Goal: Check status: Check status

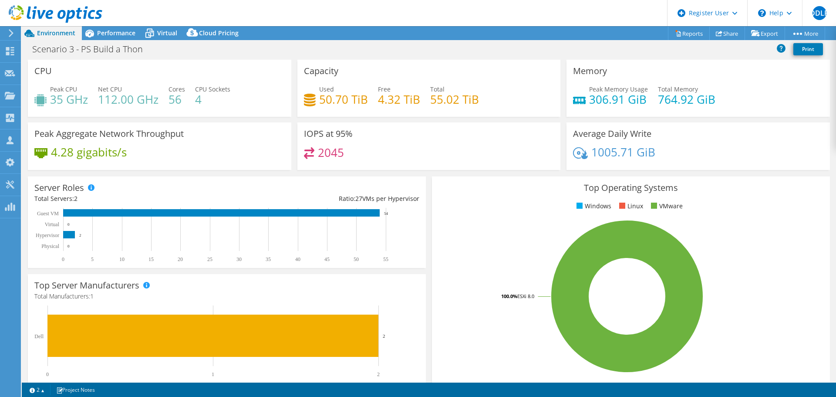
select select "USD"
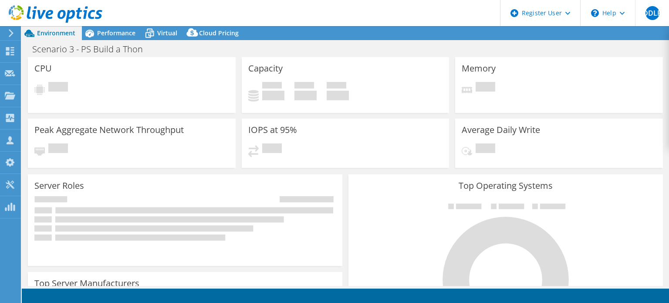
select select "USD"
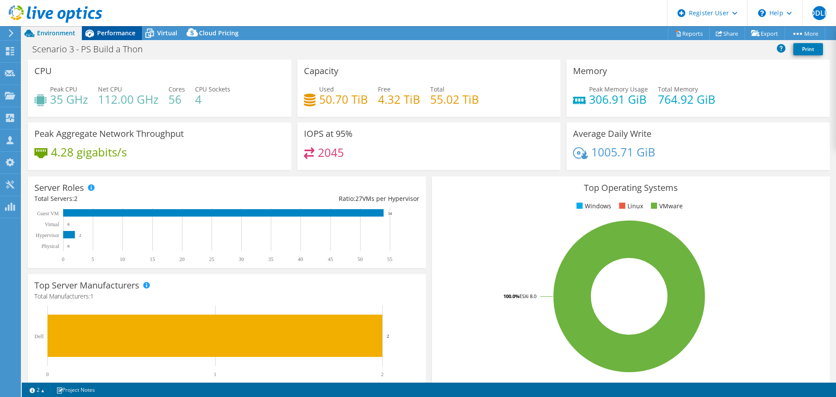
click at [111, 33] on span "Performance" at bounding box center [116, 33] width 38 height 8
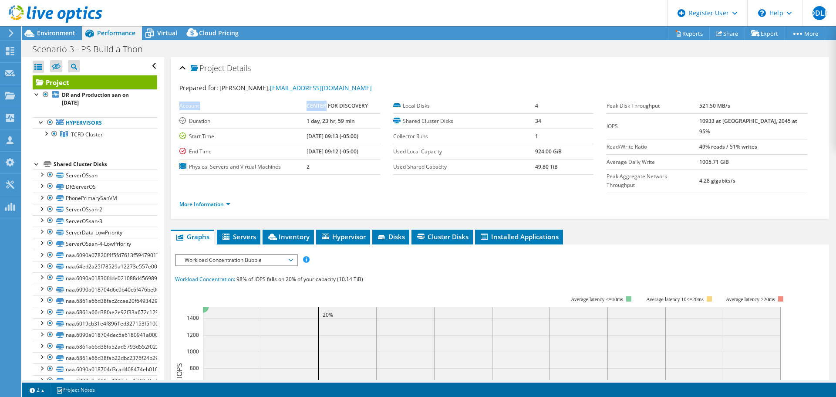
drag, startPoint x: 338, startPoint y: 88, endPoint x: 321, endPoint y: 99, distance: 20.2
click at [321, 99] on section "Prepared for: [PERSON_NAME], [EMAIL_ADDRESS][DOMAIN_NAME] Account CENTER FOR DI…" at bounding box center [499, 149] width 641 height 133
click at [318, 101] on td "CENTER FOR DISCOVERY" at bounding box center [344, 105] width 74 height 15
drag, startPoint x: 299, startPoint y: 103, endPoint x: 319, endPoint y: 99, distance: 20.5
click at [323, 101] on tr "Account CENTER FOR DISCOVERY" at bounding box center [279, 105] width 201 height 15
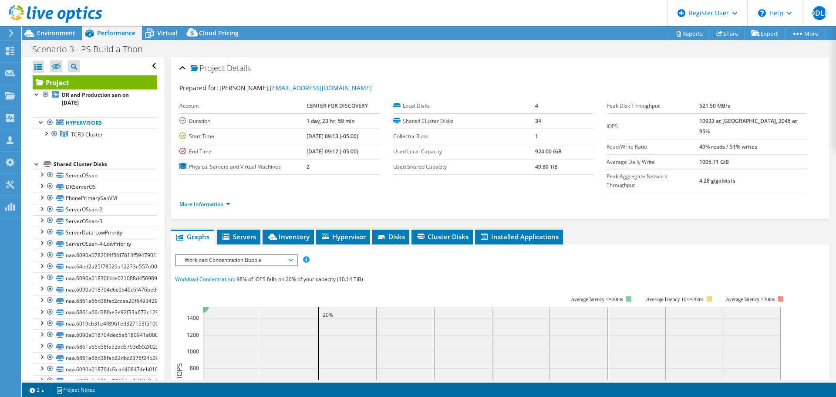
click at [299, 97] on section "Prepared for: [PERSON_NAME], [EMAIL_ADDRESS][DOMAIN_NAME] Account CENTER FOR DI…" at bounding box center [499, 149] width 641 height 133
